Goal: Task Accomplishment & Management: Use online tool/utility

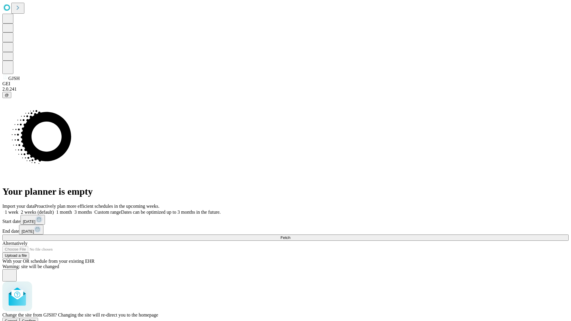
click at [36, 319] on span "Confirm" at bounding box center [29, 321] width 14 height 4
click at [18, 210] on label "1 week" at bounding box center [10, 212] width 16 height 5
click at [290, 236] on span "Fetch" at bounding box center [285, 238] width 10 height 4
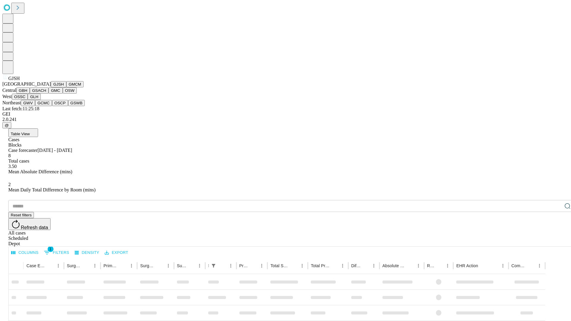
click at [66, 87] on button "GMCM" at bounding box center [74, 84] width 17 height 6
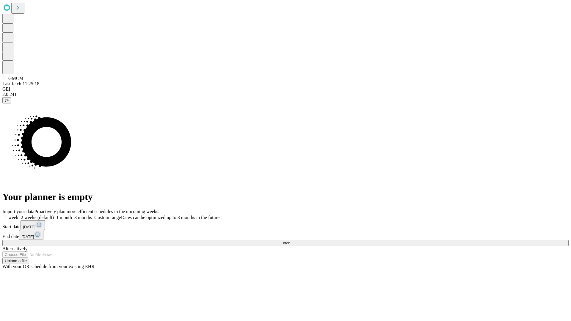
click at [18, 215] on label "1 week" at bounding box center [10, 217] width 16 height 5
click at [290, 241] on span "Fetch" at bounding box center [285, 243] width 10 height 4
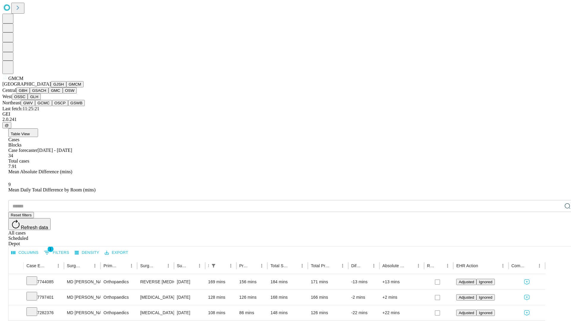
click at [30, 94] on button "GBH" at bounding box center [22, 90] width 13 height 6
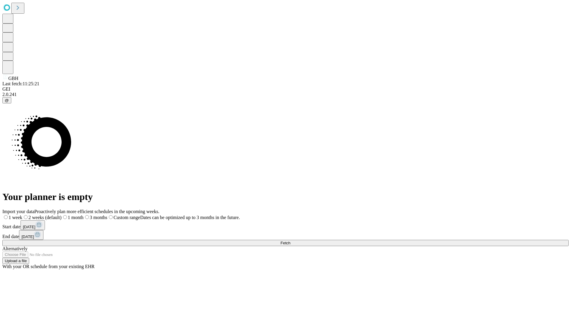
click at [290, 241] on span "Fetch" at bounding box center [285, 243] width 10 height 4
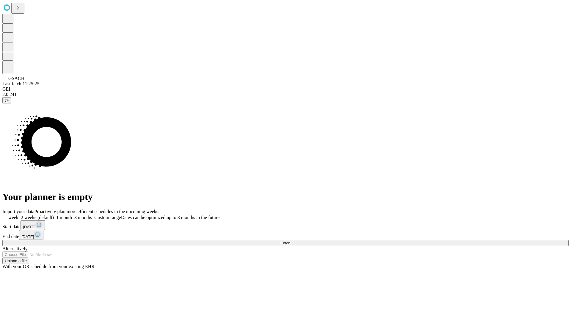
click at [290, 241] on span "Fetch" at bounding box center [285, 243] width 10 height 4
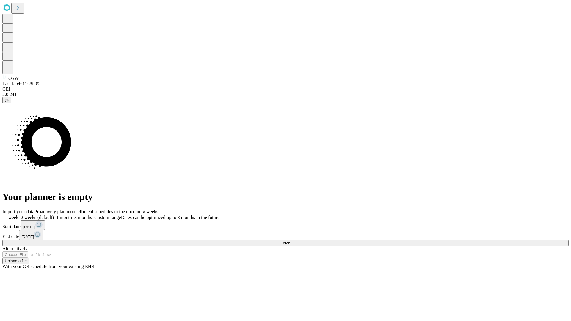
click at [18, 215] on label "1 week" at bounding box center [10, 217] width 16 height 5
click at [290, 241] on span "Fetch" at bounding box center [285, 243] width 10 height 4
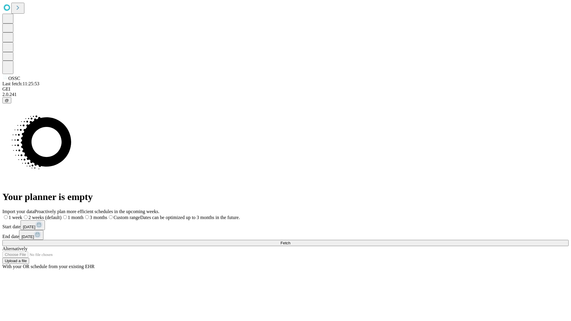
click at [22, 215] on label "1 week" at bounding box center [12, 217] width 20 height 5
click at [290, 241] on span "Fetch" at bounding box center [285, 243] width 10 height 4
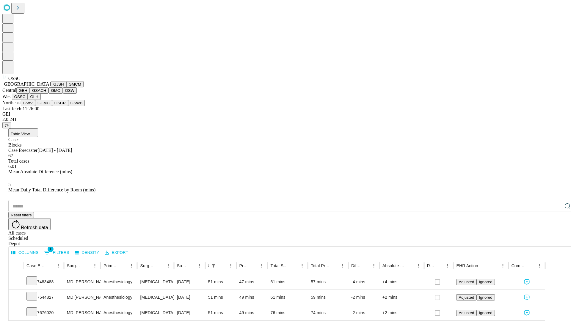
click at [40, 100] on button "GLH" at bounding box center [34, 97] width 13 height 6
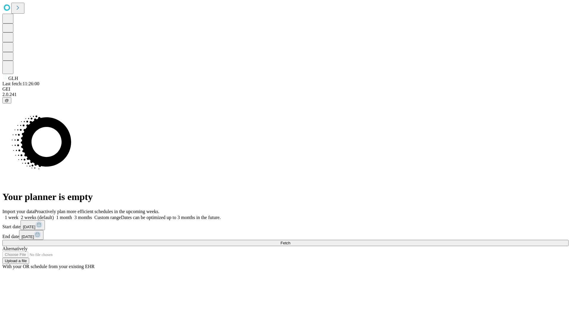
click at [290, 241] on span "Fetch" at bounding box center [285, 243] width 10 height 4
click at [18, 215] on label "1 week" at bounding box center [10, 217] width 16 height 5
click at [290, 241] on span "Fetch" at bounding box center [285, 243] width 10 height 4
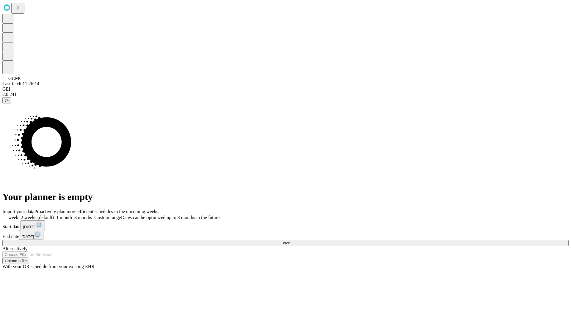
click at [18, 215] on label "1 week" at bounding box center [10, 217] width 16 height 5
click at [290, 241] on span "Fetch" at bounding box center [285, 243] width 10 height 4
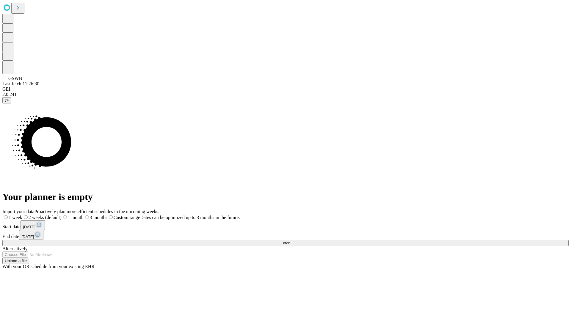
click at [22, 215] on label "1 week" at bounding box center [12, 217] width 20 height 5
click at [290, 241] on span "Fetch" at bounding box center [285, 243] width 10 height 4
